Goal: Transaction & Acquisition: Purchase product/service

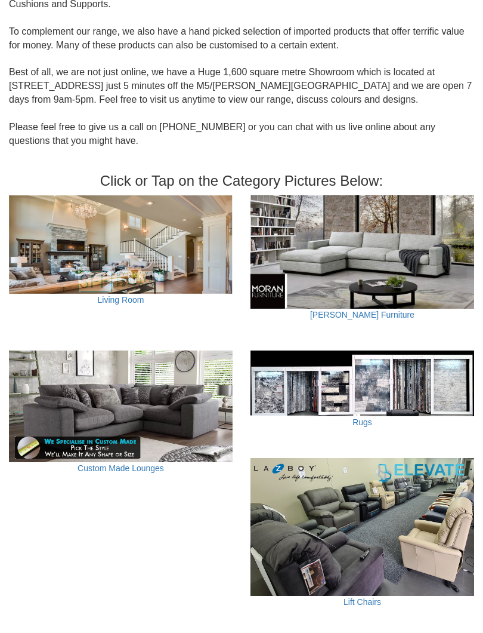
scroll to position [294, 0]
click at [114, 399] on img at bounding box center [121, 406] width 224 height 112
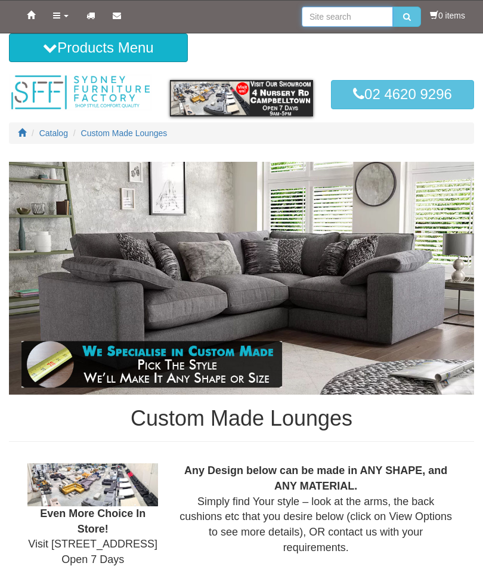
click at [313, 20] on input "search" at bounding box center [347, 17] width 91 height 20
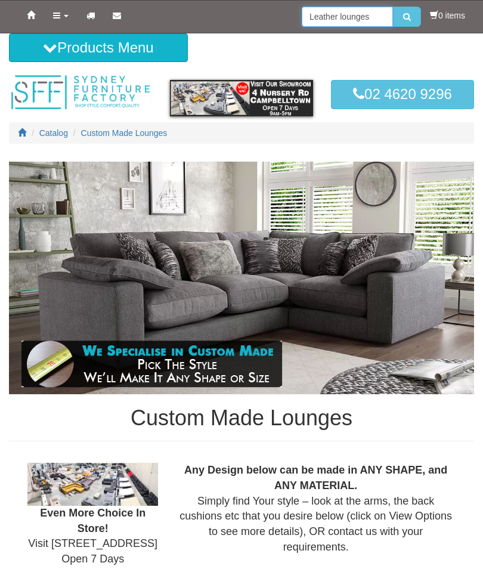
type input "Leather lounges"
click at [409, 16] on button "submit" at bounding box center [407, 17] width 28 height 20
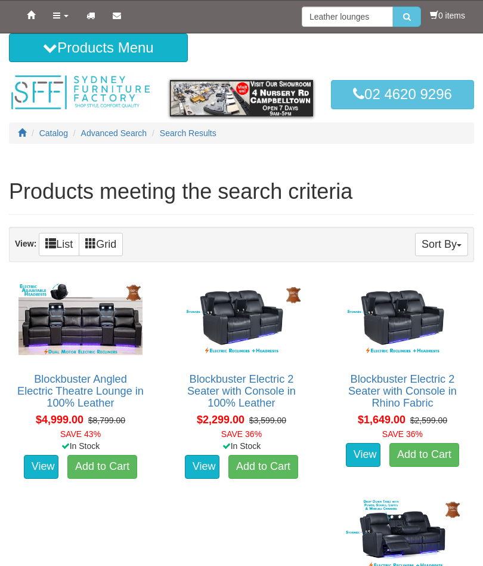
click at [411, 15] on button "submit" at bounding box center [407, 17] width 28 height 20
click at [374, 9] on input "Leather lounges" at bounding box center [347, 17] width 91 height 20
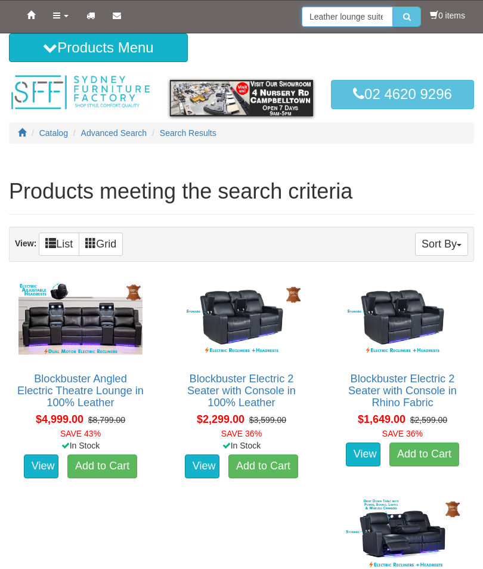
click at [390, 14] on input "Leather lounge suitesLeather lounges" at bounding box center [347, 17] width 91 height 20
type input "Leather lounge suites"
click at [440, 16] on li "0 items" at bounding box center [447, 16] width 35 height 12
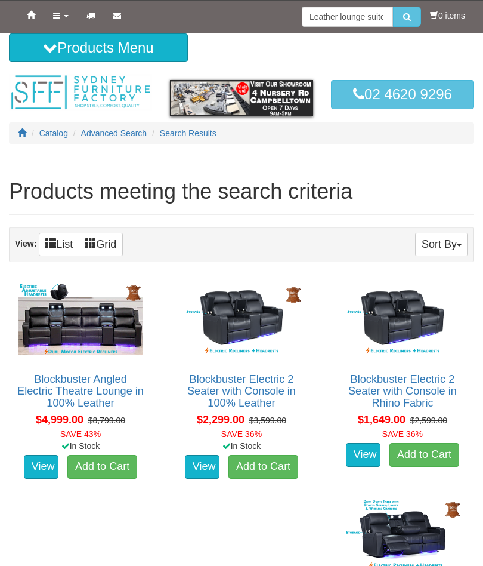
click at [411, 10] on button "submit" at bounding box center [407, 17] width 28 height 20
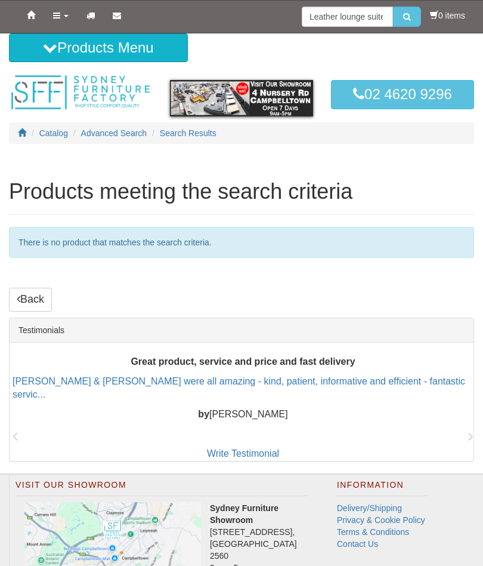
click at [411, 23] on button "submit" at bounding box center [407, 17] width 28 height 20
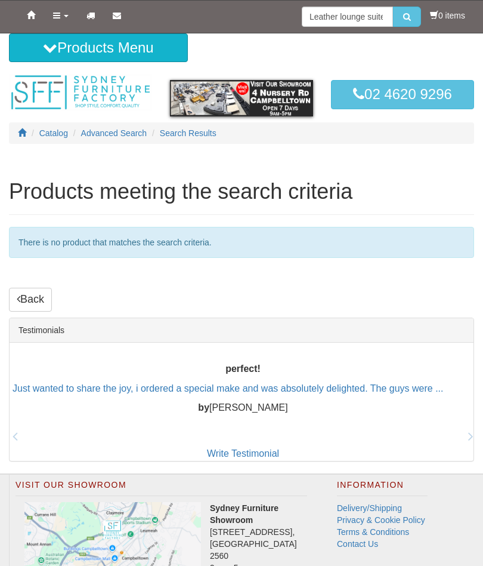
click at [66, 51] on button "Products Menu" at bounding box center [98, 47] width 179 height 29
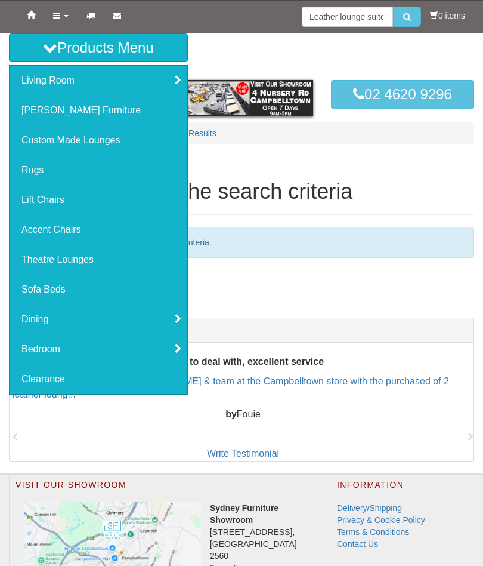
click at [65, 84] on link "Living Room" at bounding box center [99, 81] width 178 height 30
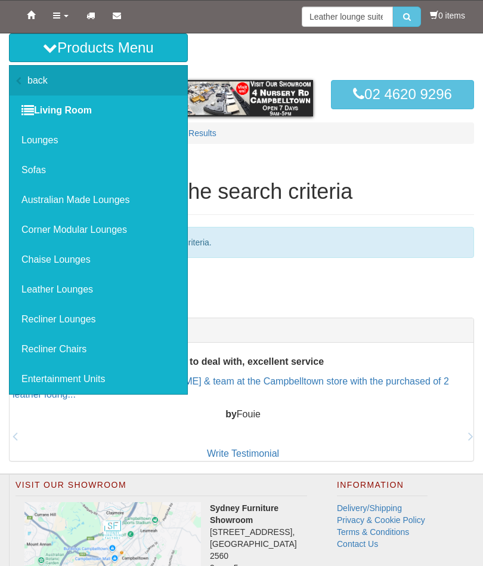
click at [54, 142] on link "Lounges" at bounding box center [99, 140] width 178 height 30
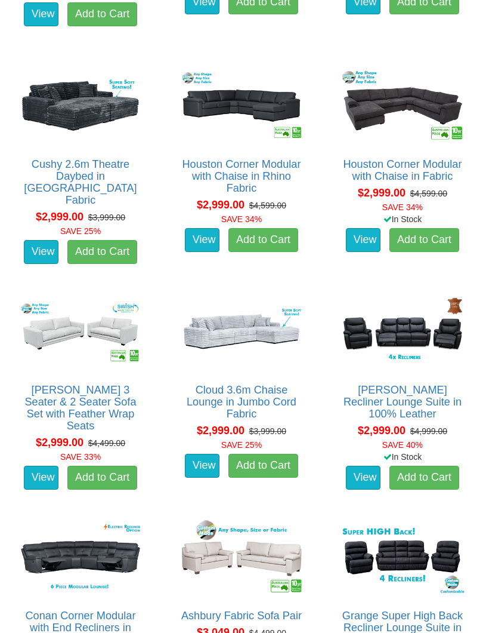
scroll to position [3722, 0]
click at [411, 324] on img at bounding box center [403, 331] width 130 height 81
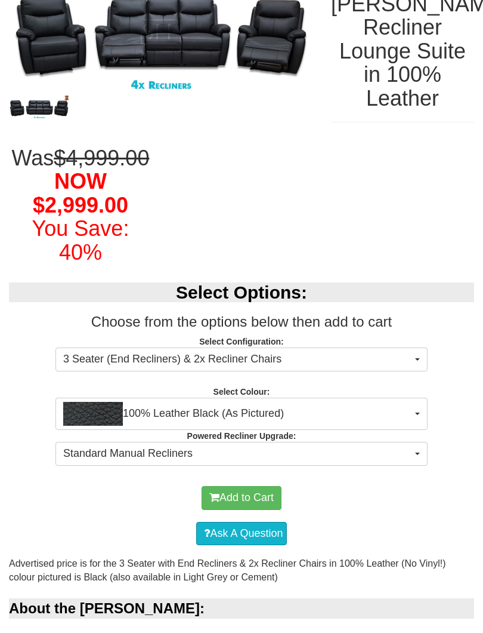
scroll to position [199, 0]
click at [426, 429] on button "100% Leather Black (As Pictured)" at bounding box center [242, 414] width 372 height 32
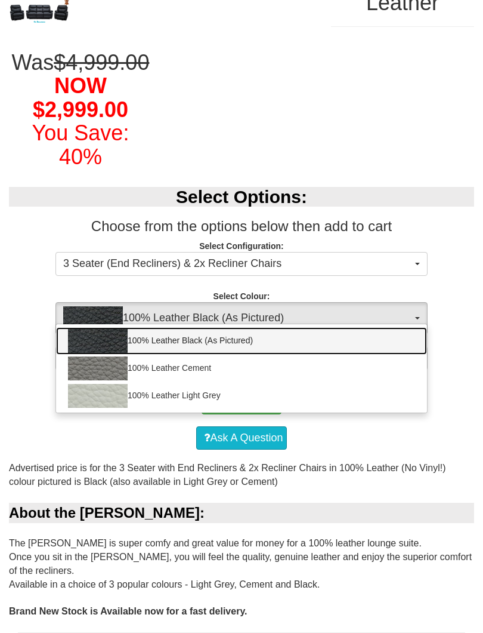
scroll to position [288, 0]
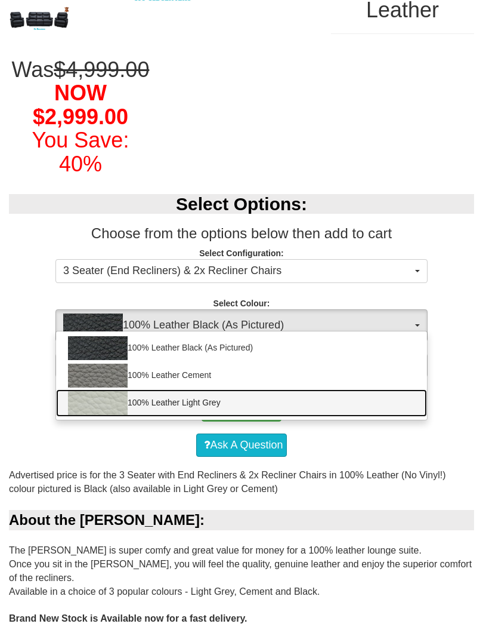
click at [192, 417] on link "100% Leather Light Grey" at bounding box center [241, 402] width 371 height 27
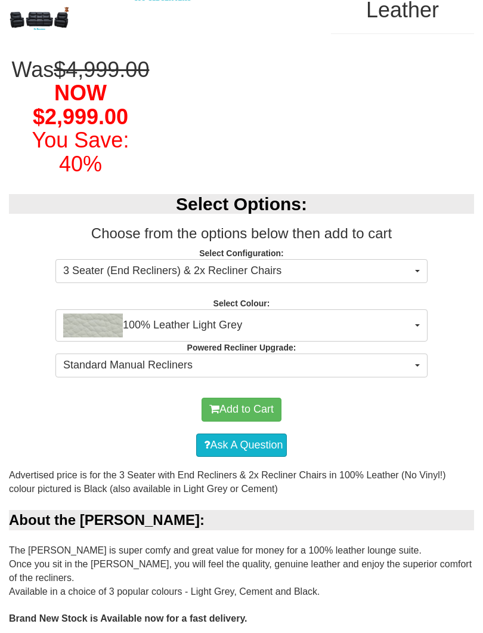
click at [423, 341] on button "100% Leather Light Grey" at bounding box center [242, 325] width 372 height 32
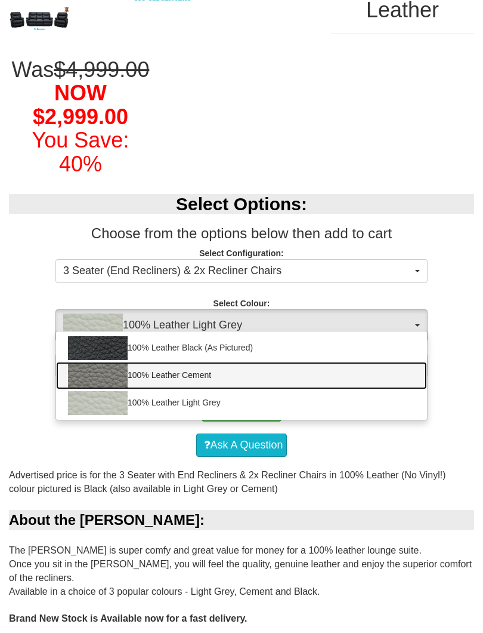
click at [180, 386] on link "100% Leather Cement" at bounding box center [241, 375] width 371 height 27
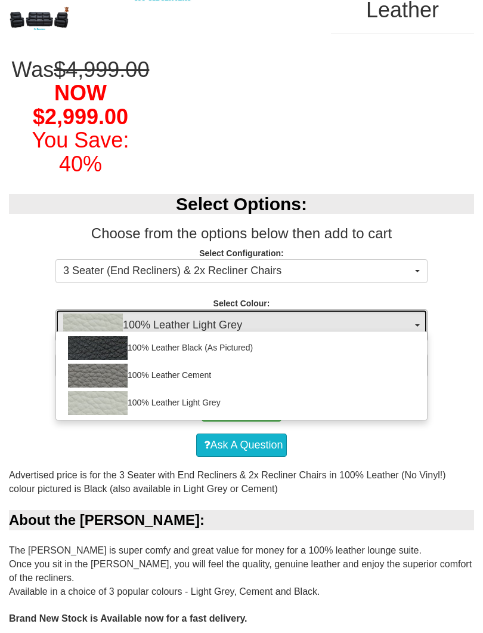
select select "2001"
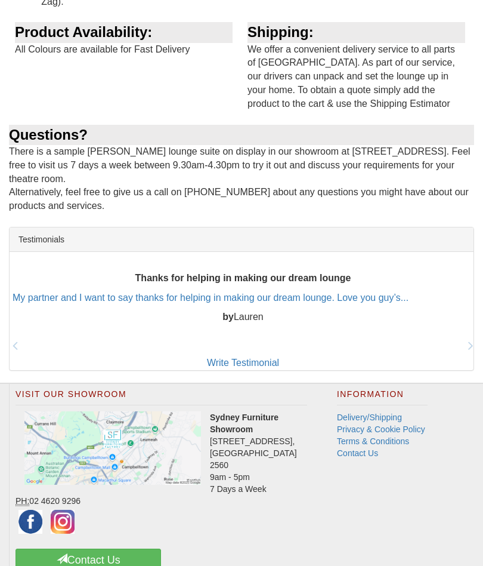
scroll to position [1493, 0]
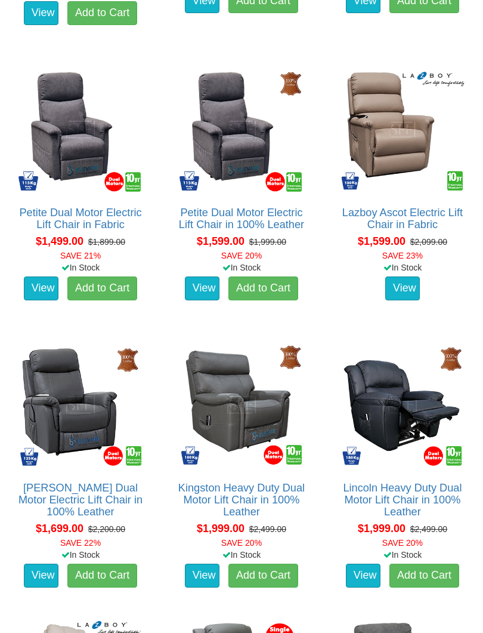
scroll to position [911, 0]
click at [376, 565] on link "View" at bounding box center [363, 575] width 35 height 24
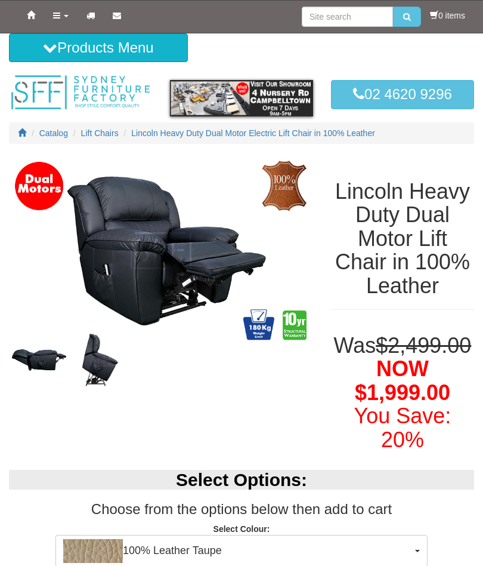
click at [116, 45] on button "Products Menu" at bounding box center [98, 47] width 179 height 29
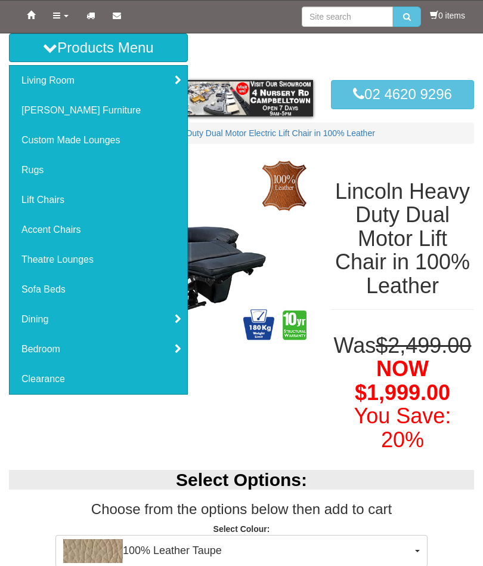
click at [76, 78] on link "Living Room" at bounding box center [99, 81] width 178 height 30
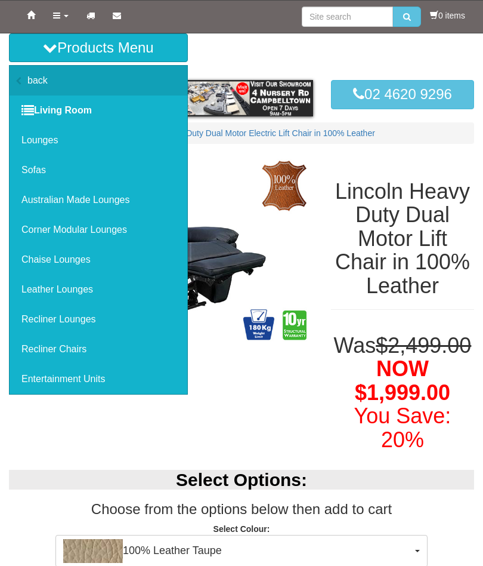
click at [76, 138] on link "Lounges" at bounding box center [99, 140] width 178 height 30
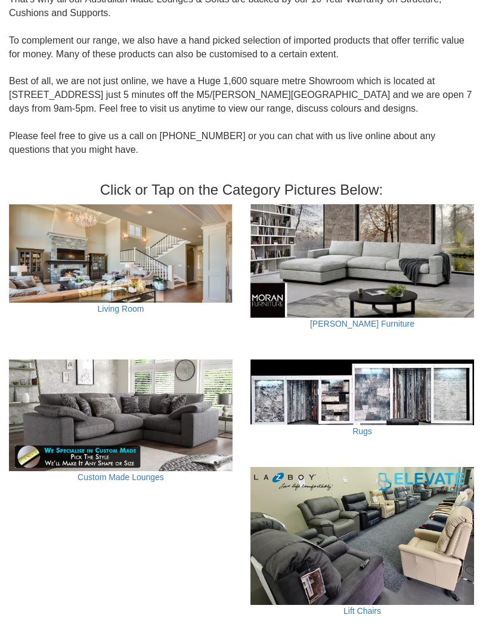
scroll to position [285, 0]
click at [144, 267] on img at bounding box center [121, 253] width 224 height 98
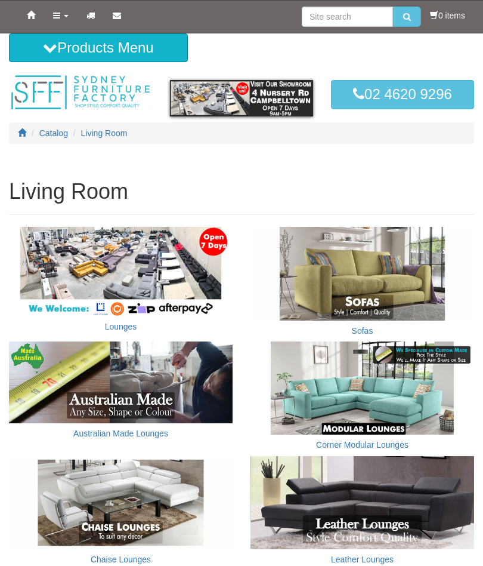
click at [132, 323] on link "Lounges" at bounding box center [121, 327] width 32 height 10
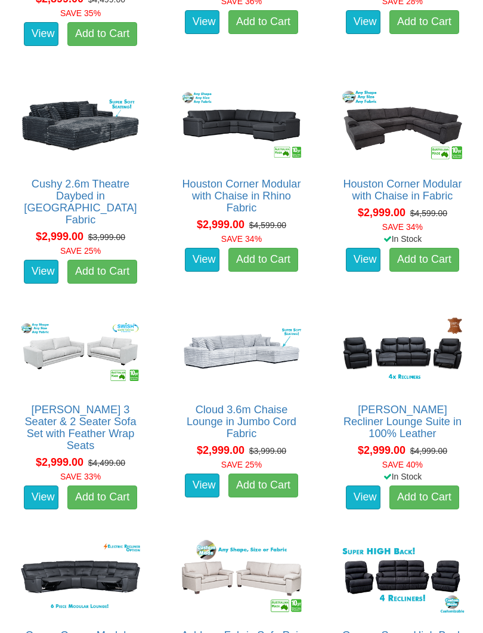
scroll to position [3703, 0]
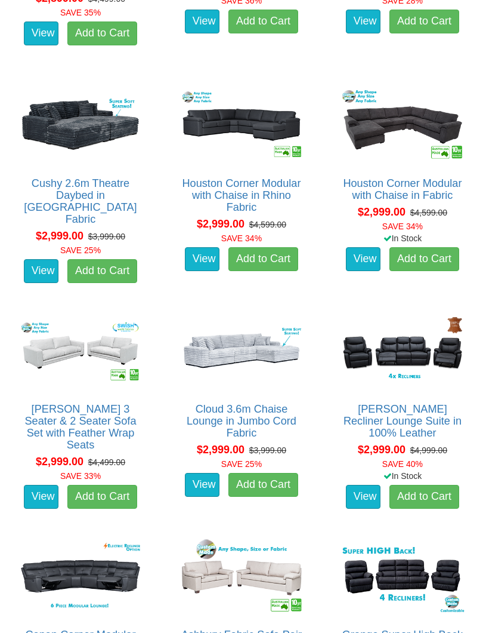
click at [408, 411] on link "[PERSON_NAME] Recliner Lounge Suite in 100% Leather" at bounding box center [403, 421] width 118 height 36
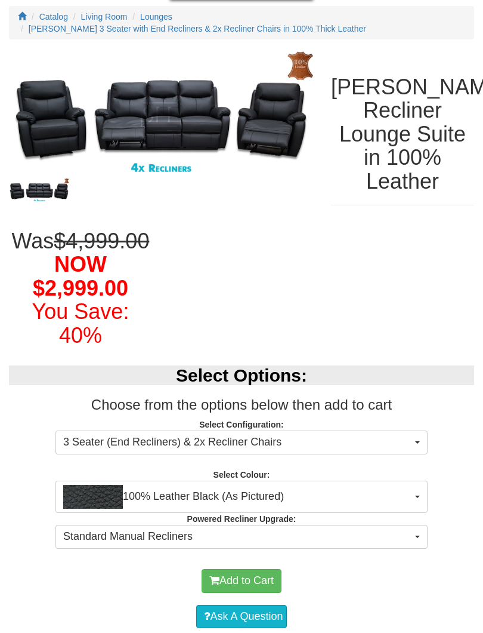
scroll to position [116, 0]
click at [427, 510] on button "100% Leather Black (As Pictured)" at bounding box center [242, 496] width 372 height 32
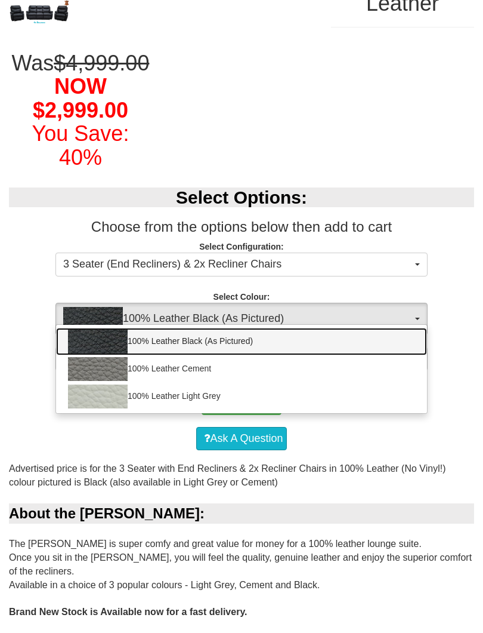
scroll to position [295, 0]
